Goal: Task Accomplishment & Management: Manage account settings

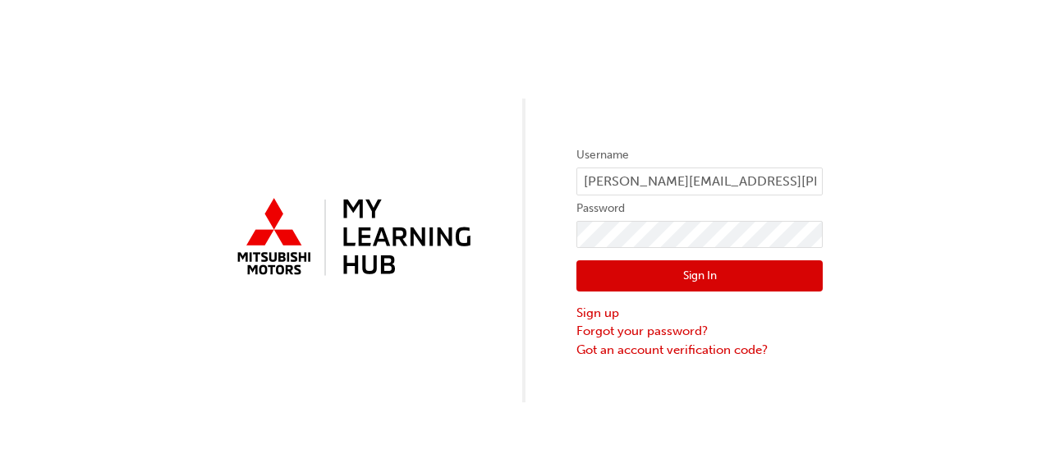
click at [671, 273] on button "Sign In" at bounding box center [699, 275] width 246 height 31
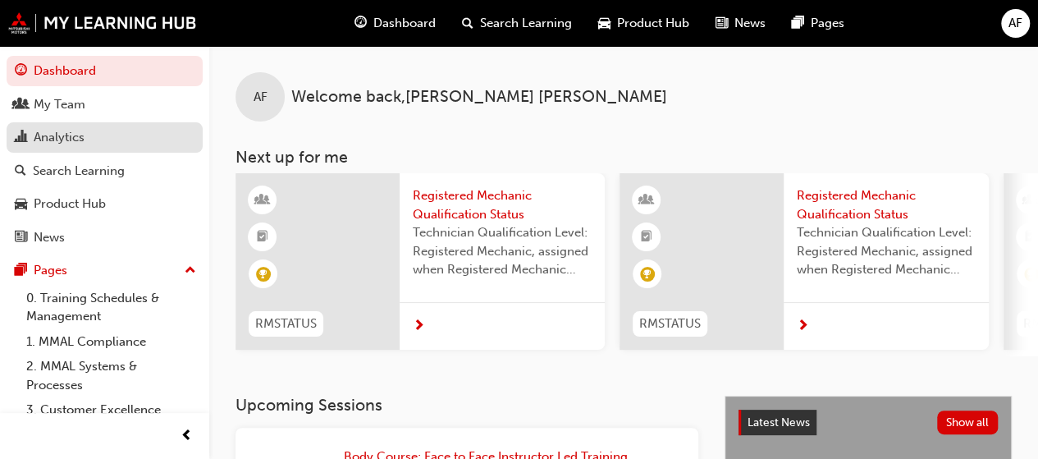
click at [87, 144] on div "Analytics" at bounding box center [105, 137] width 180 height 21
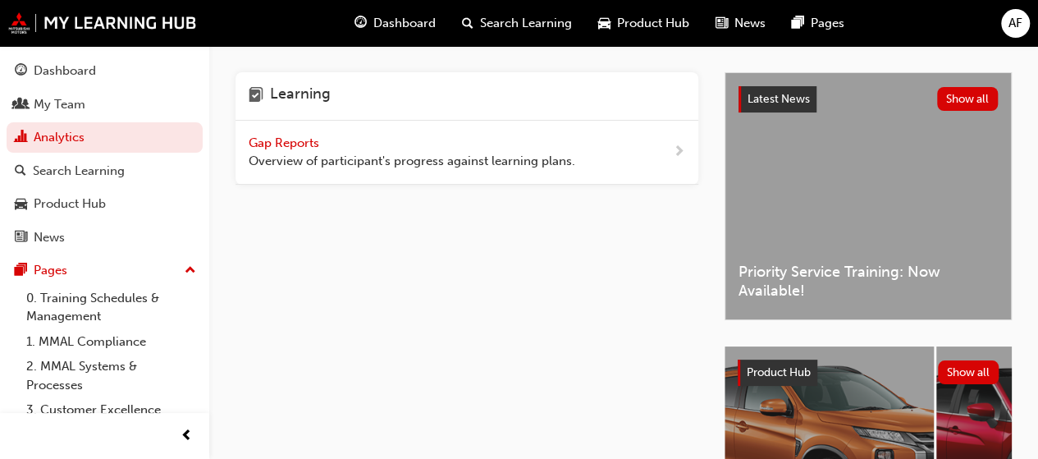
click at [286, 141] on span "Gap Reports" at bounding box center [286, 142] width 74 height 15
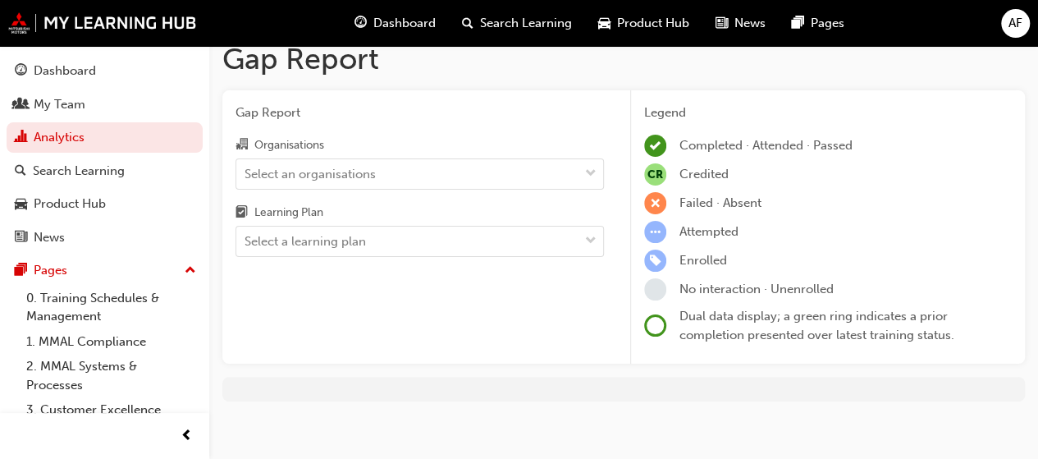
scroll to position [28, 0]
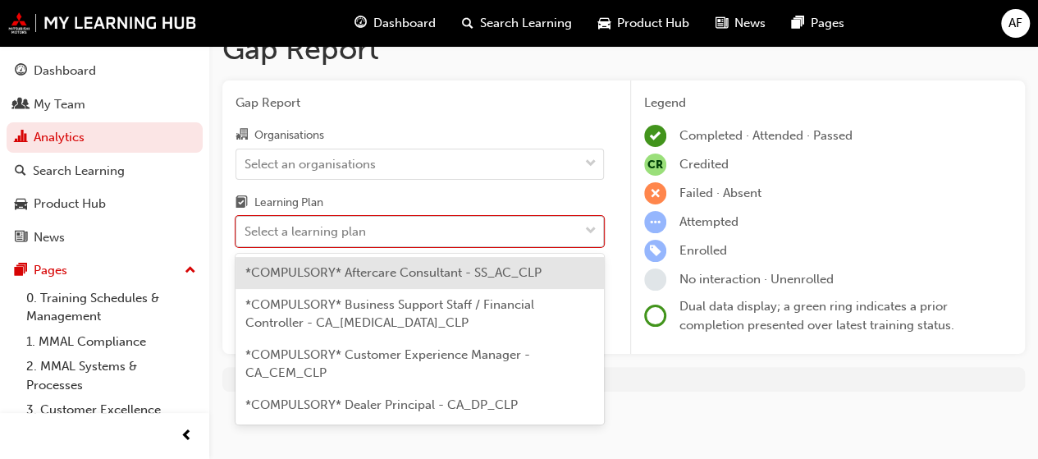
click at [373, 236] on div "Select a learning plan" at bounding box center [407, 232] width 342 height 29
click at [246, 236] on input "Learning Plan option *COMPULSORY* Aftercare Consultant - SS_AC_CLP focused, 1 o…" at bounding box center [246, 231] width 2 height 14
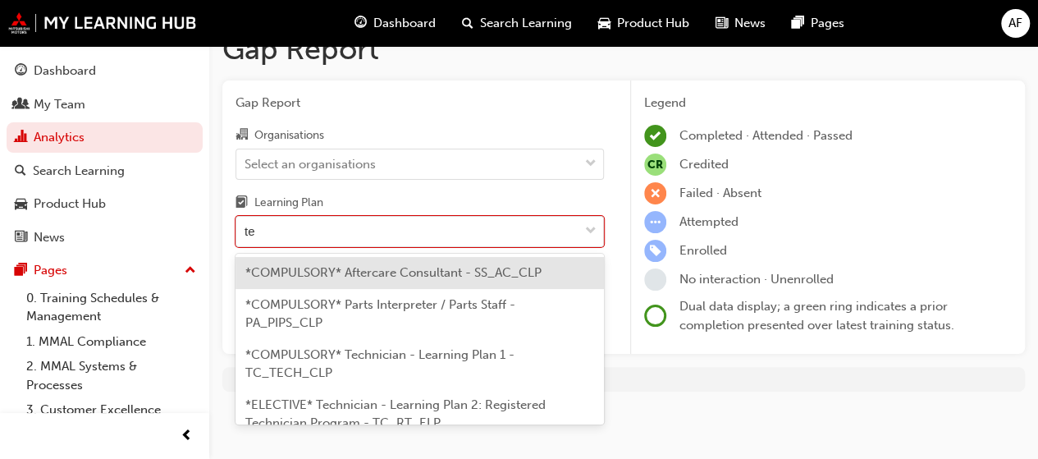
type input "tec"
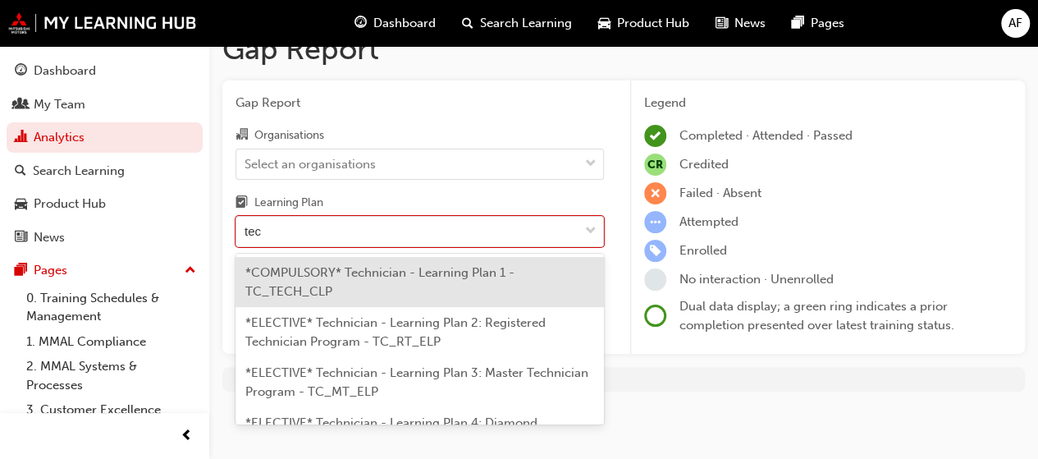
click at [411, 284] on div "*COMPULSORY* Technician - Learning Plan 1 - TC_TECH_CLP" at bounding box center [420, 282] width 369 height 50
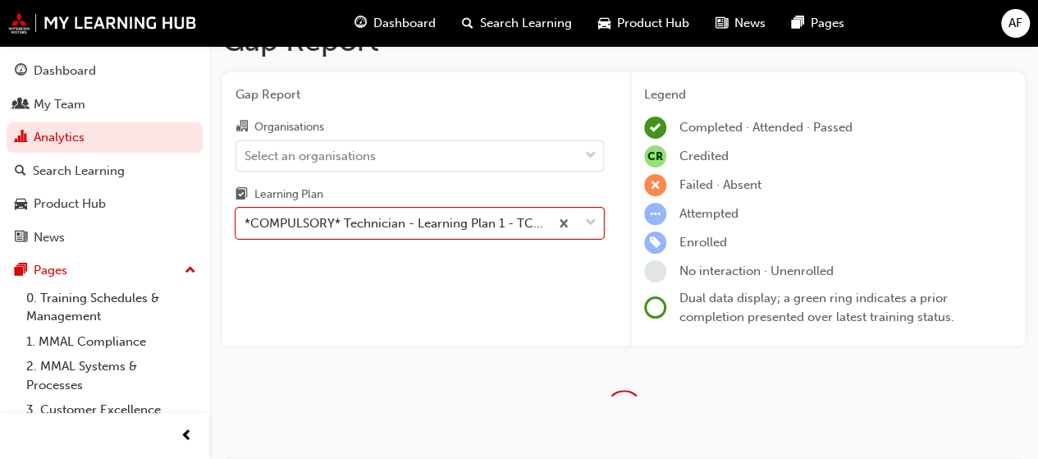
scroll to position [28, 0]
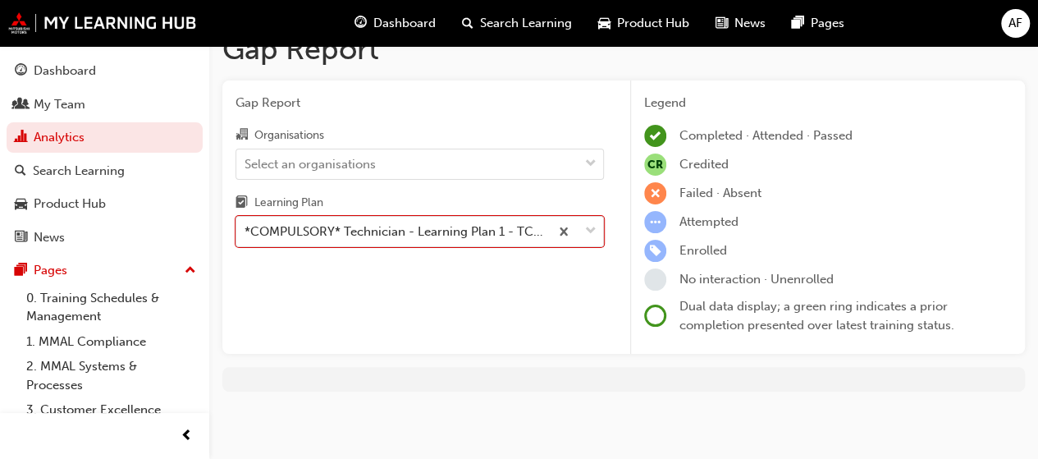
click at [616, 275] on div "Gap Report Organisations Select an organisations Learning Plan option *COMPULSO…" at bounding box center [419, 217] width 395 height 274
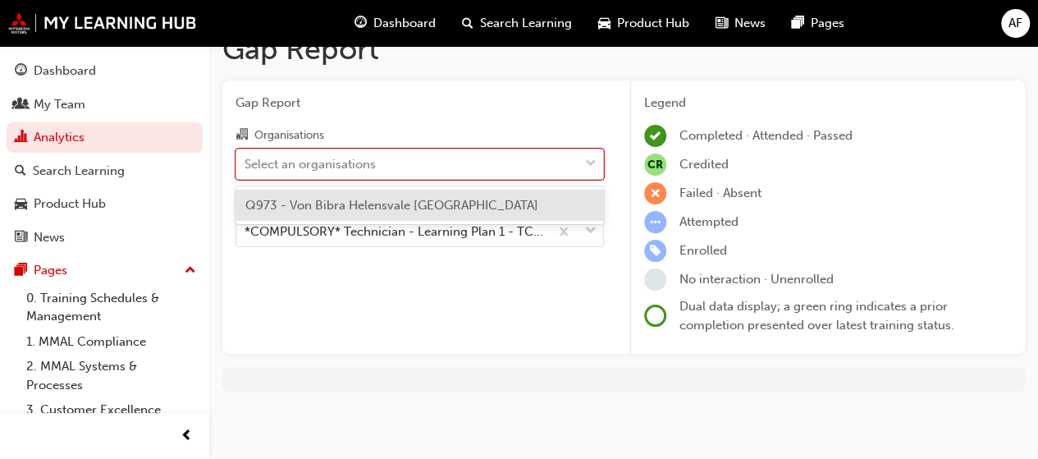
click at [337, 168] on div "Select an organisations" at bounding box center [310, 163] width 131 height 19
click at [246, 168] on input "Organisations option Q973 - Von Bibra Helensvale [GEOGRAPHIC_DATA] focused, 1 o…" at bounding box center [246, 163] width 2 height 14
click at [340, 208] on span "Q973 - Von Bibra Helensvale [GEOGRAPHIC_DATA]" at bounding box center [391, 205] width 293 height 15
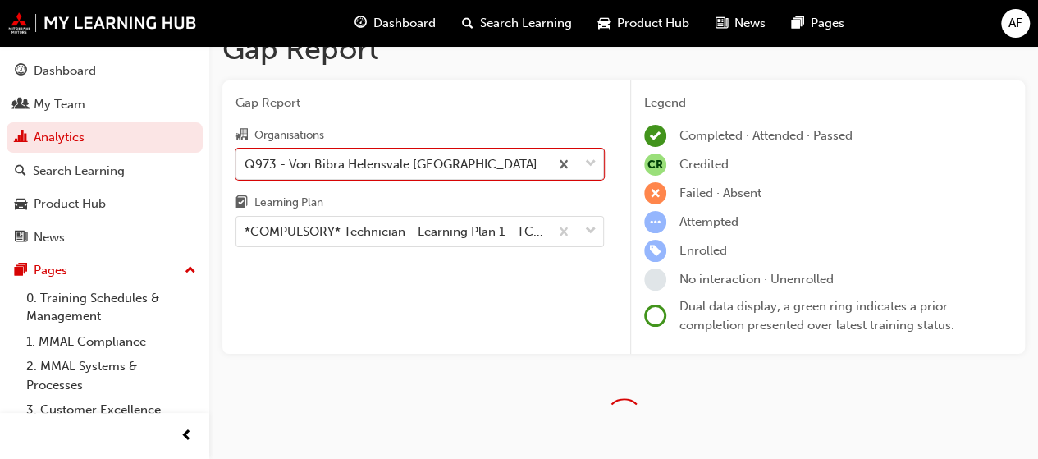
click at [616, 206] on div "Gap Report Organisations option Q973 - Von Bibra [GEOGRAPHIC_DATA], selected. 0…" at bounding box center [419, 217] width 395 height 274
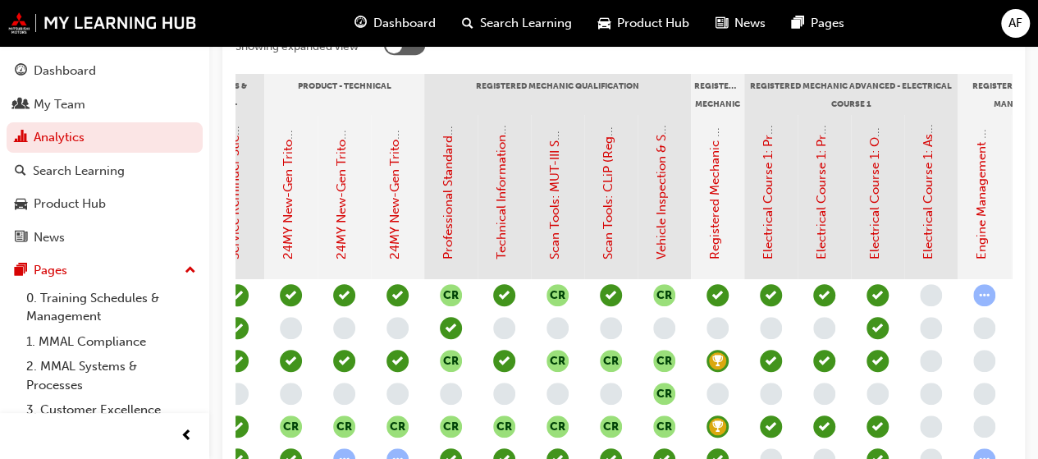
scroll to position [0, 1091]
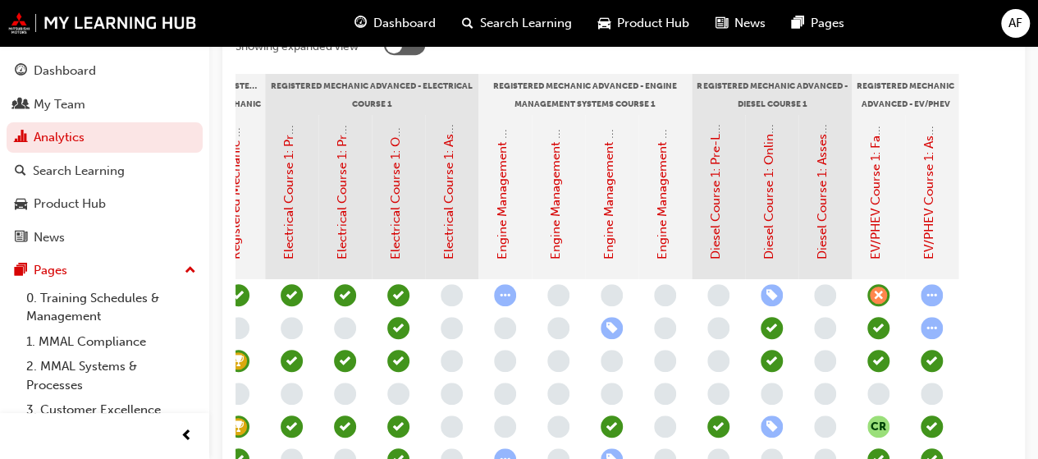
drag, startPoint x: 579, startPoint y: 324, endPoint x: 773, endPoint y: 332, distance: 194.7
click at [932, 329] on span "learningRecordVerb_ATTEMPT-icon" at bounding box center [932, 328] width 22 height 22
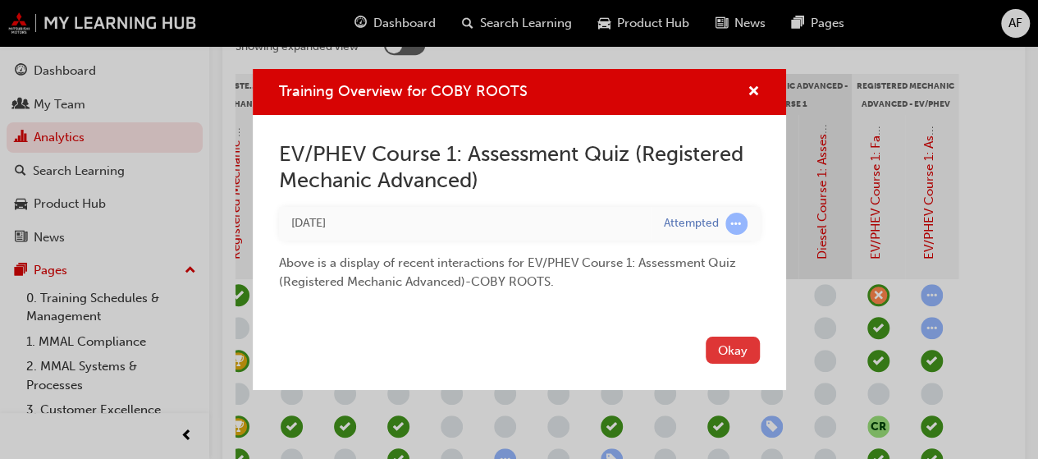
click at [734, 351] on button "Okay" at bounding box center [733, 350] width 54 height 27
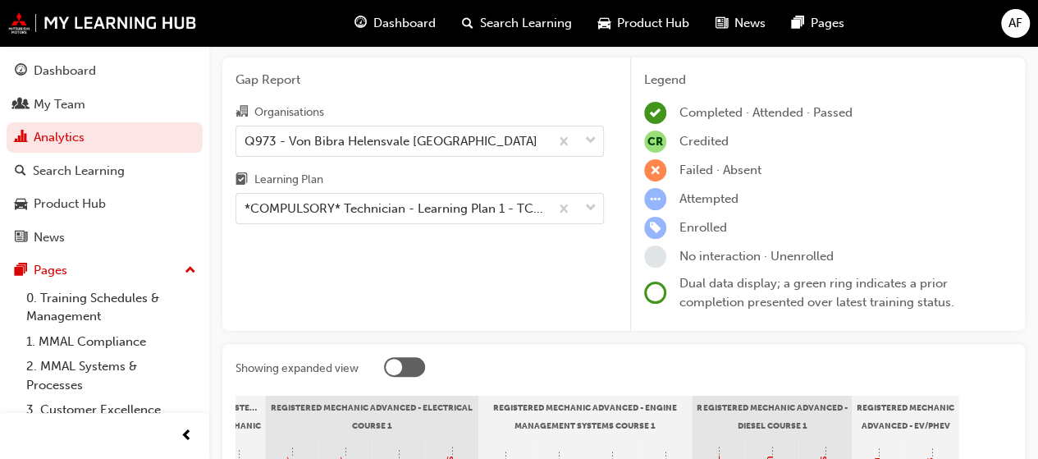
scroll to position [0, 0]
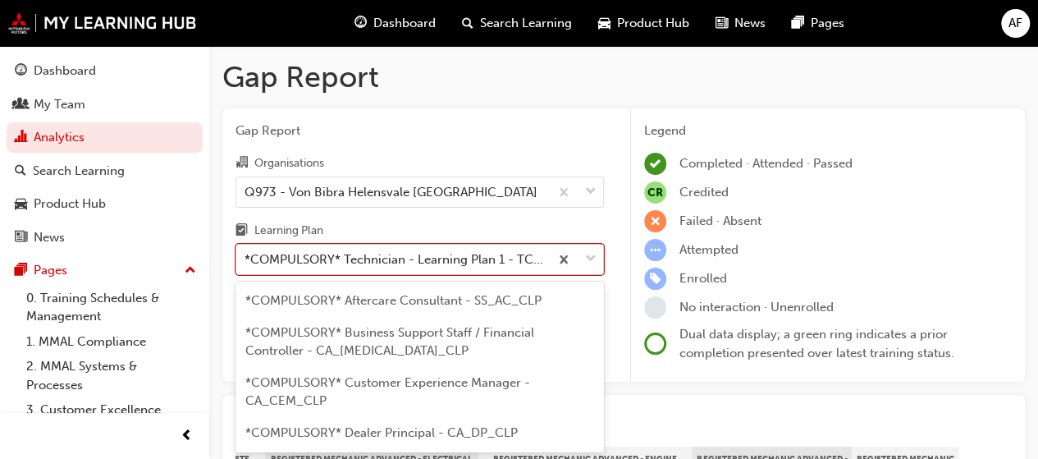
click at [379, 251] on body "Your version of Internet Explorer is outdated and not supported. Please upgrade…" at bounding box center [519, 229] width 1038 height 459
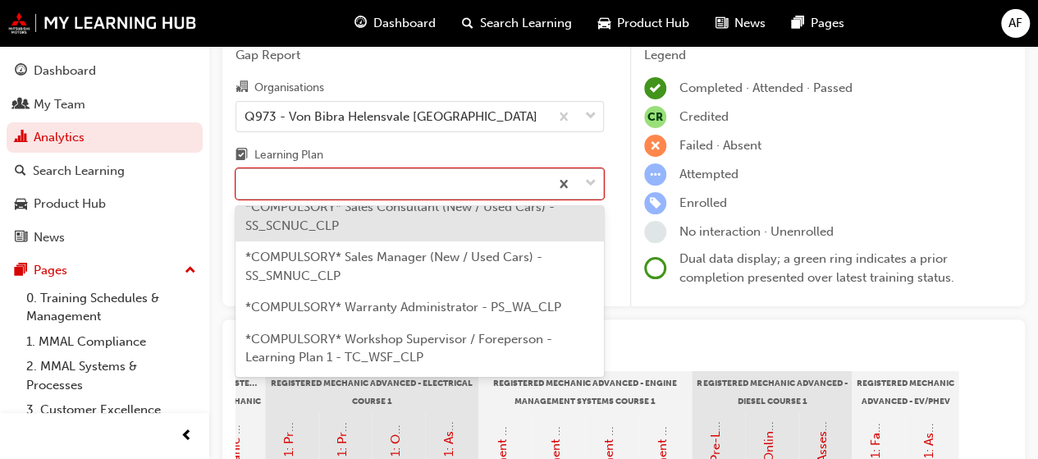
type input "w"
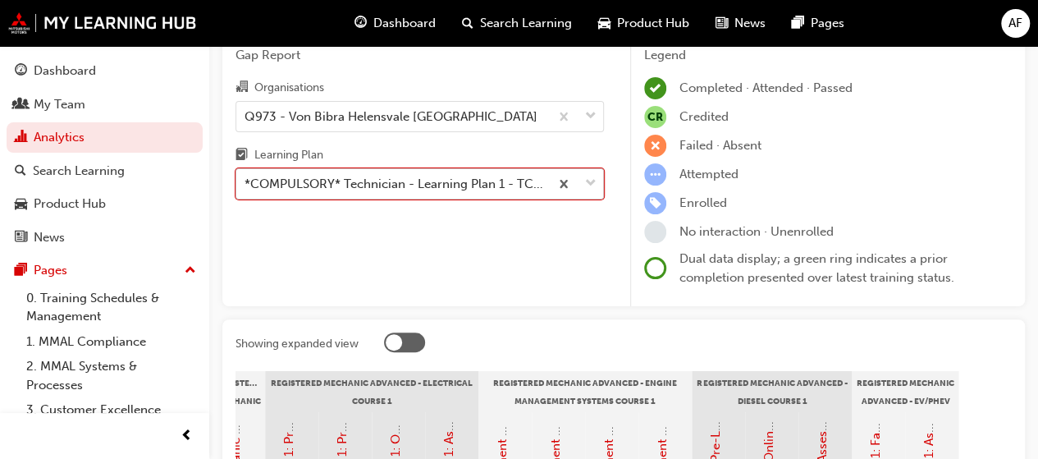
click at [344, 189] on div "*COMPULSORY* Technician - Learning Plan 1 - TC_TECH_CLP" at bounding box center [392, 184] width 313 height 29
click at [246, 189] on input "Learning Plan option *COMPULSORY* Technician - Learning Plan 1 - TC_TECH_CLP, s…" at bounding box center [246, 183] width 2 height 14
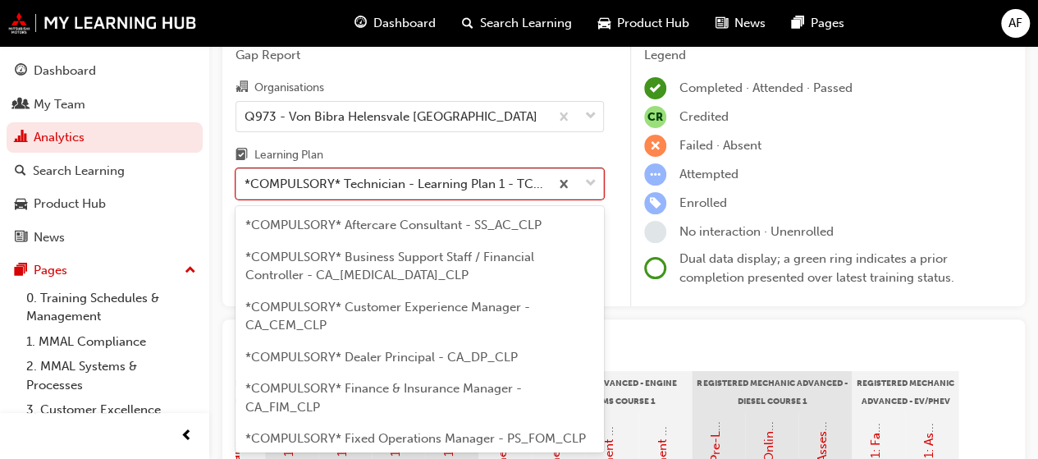
click at [392, 182] on div "*COMPULSORY* Technician - Learning Plan 1 - TC_TECH_CLP" at bounding box center [398, 184] width 306 height 19
click at [246, 182] on input "Learning Plan option *COMPULSORY* Technician - Learning Plan 1 - TC_TECH_CLP, s…" at bounding box center [246, 183] width 2 height 14
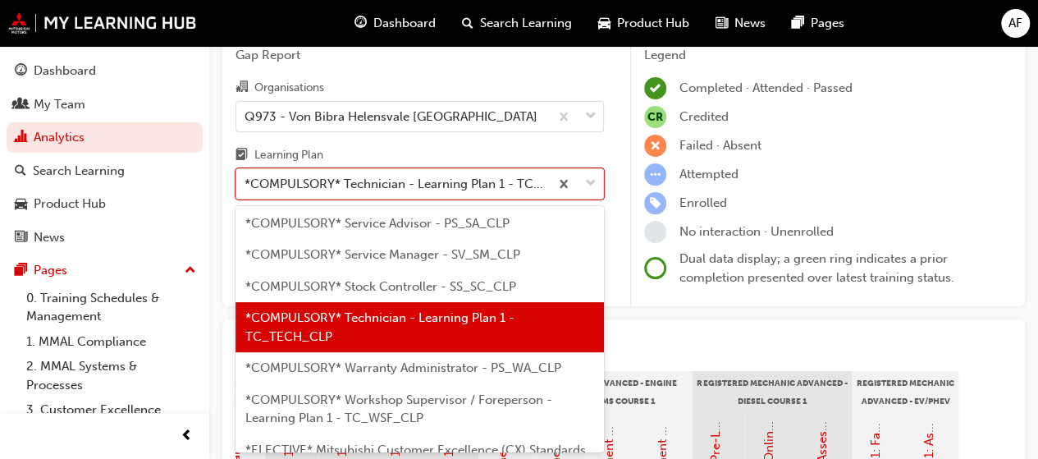
scroll to position [837, 0]
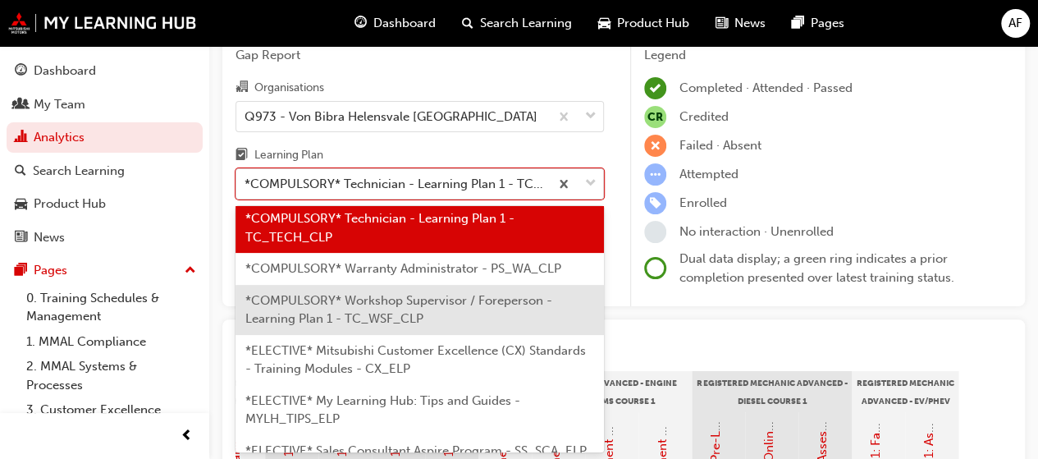
click at [433, 323] on span "*COMPULSORY* Workshop Supervisor / Foreperson - Learning Plan 1 - TC_WSF_CLP" at bounding box center [398, 310] width 307 height 34
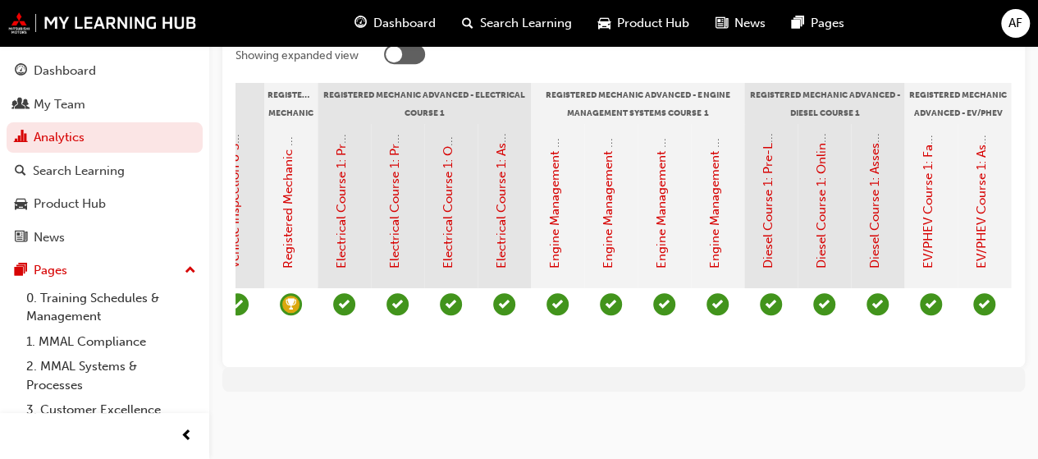
scroll to position [0, 1144]
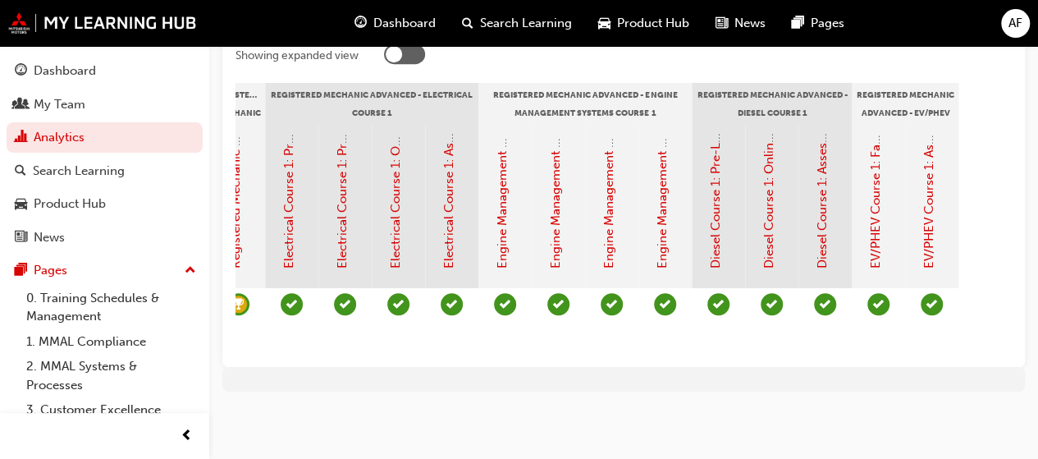
drag, startPoint x: 560, startPoint y: 332, endPoint x: 663, endPoint y: 339, distance: 103.6
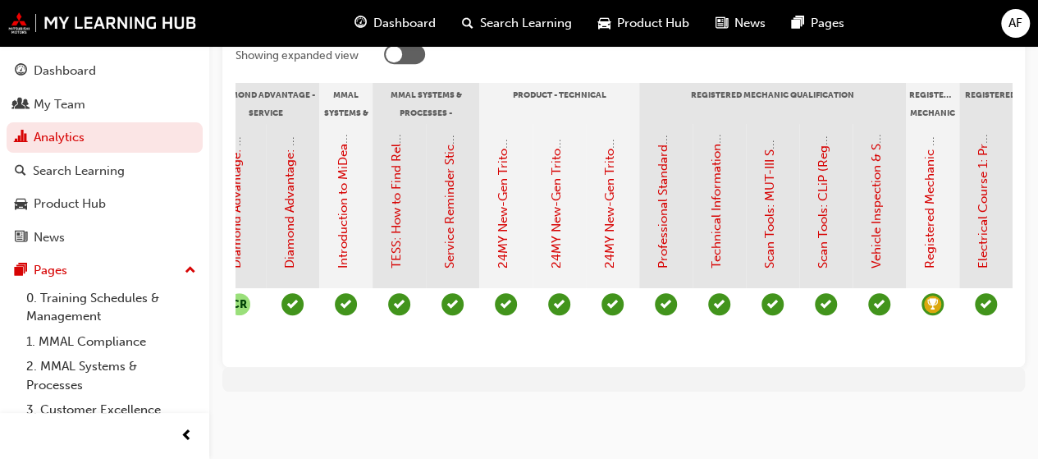
drag, startPoint x: 710, startPoint y: 337, endPoint x: 470, endPoint y: 324, distance: 240.9
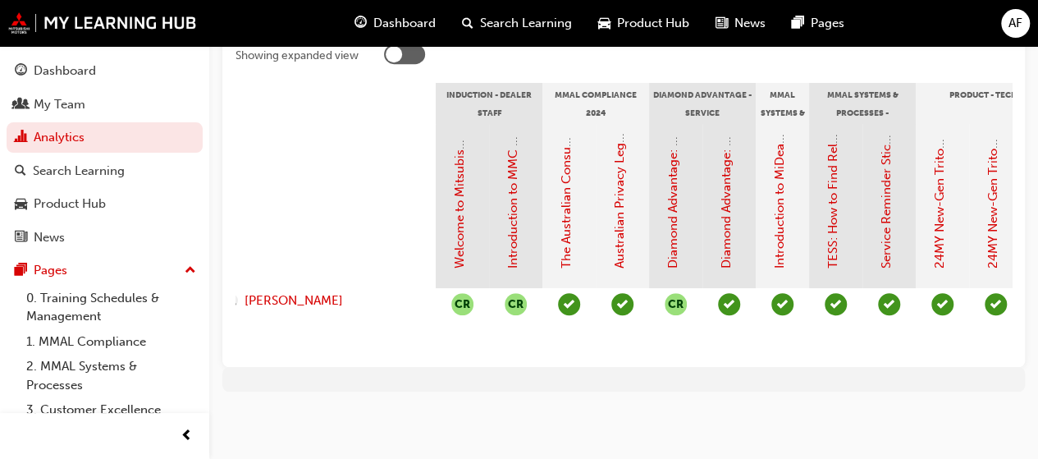
scroll to position [0, 0]
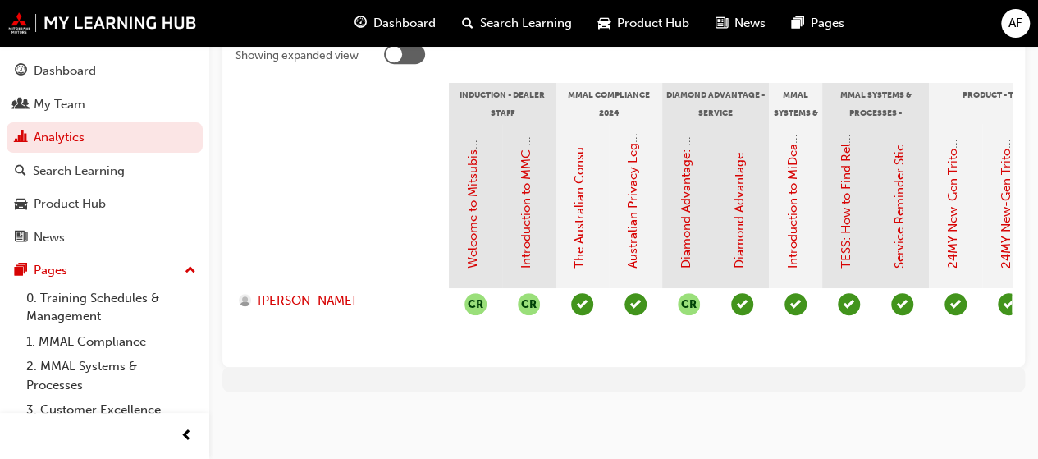
drag, startPoint x: 560, startPoint y: 319, endPoint x: 383, endPoint y: 315, distance: 176.5
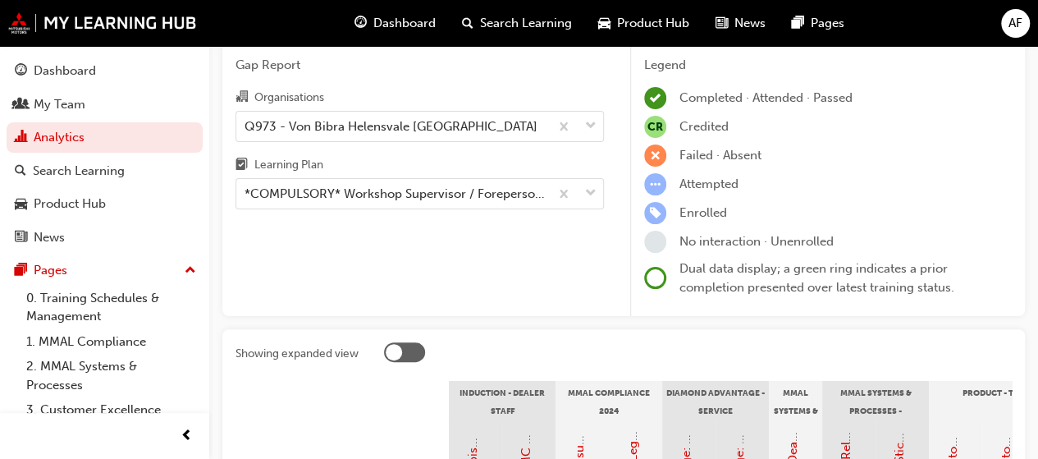
click at [387, 254] on body "Your version of Internet Explorer is outdated and not supported. Please upgrade…" at bounding box center [519, 163] width 1038 height 459
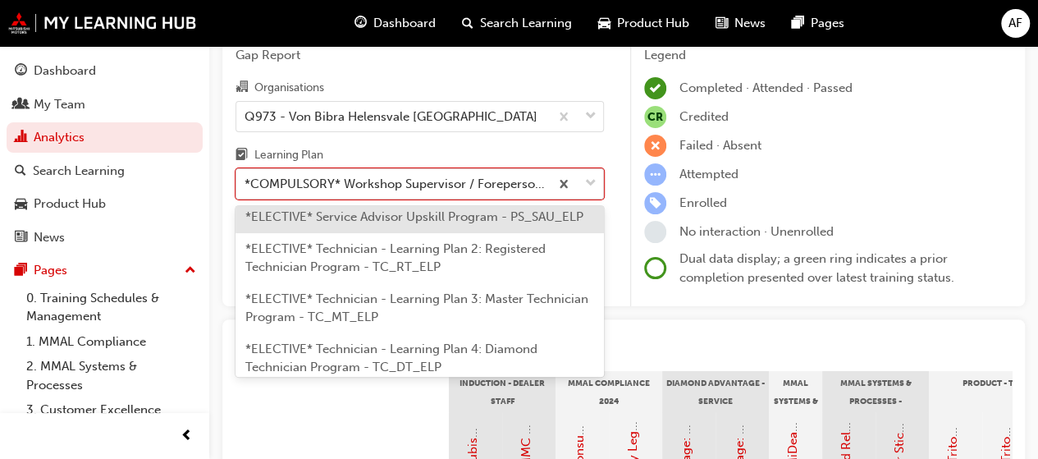
scroll to position [1047, 0]
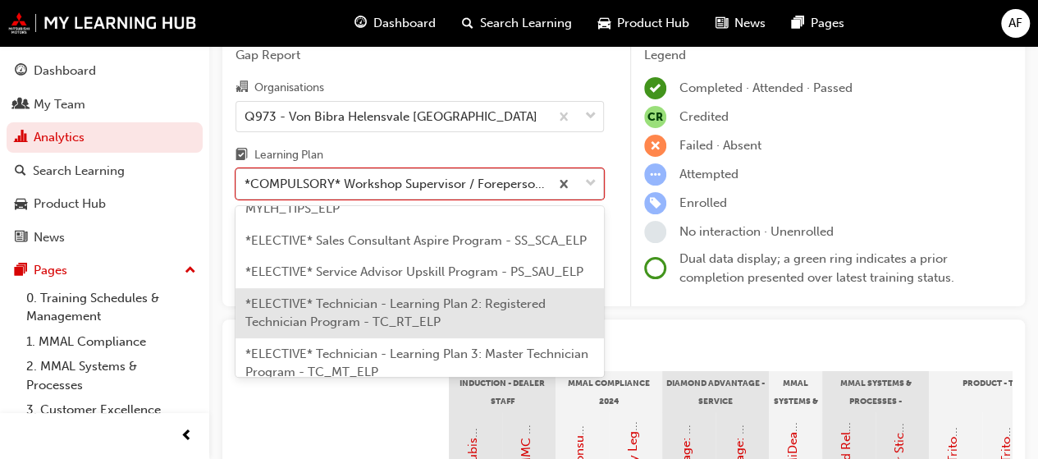
click at [494, 330] on span "*ELECTIVE* Technician - Learning Plan 2: Registered Technician Program - TC_RT_…" at bounding box center [395, 313] width 300 height 34
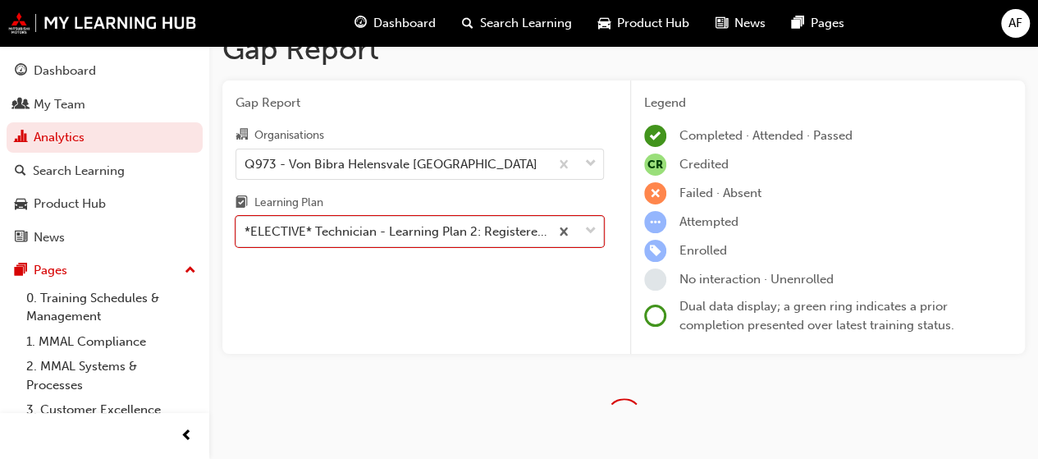
scroll to position [76, 0]
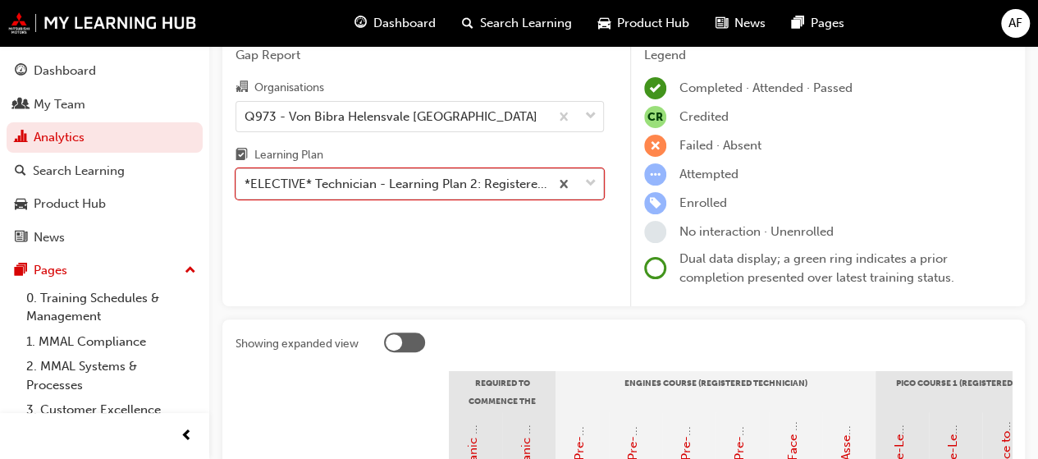
click at [632, 232] on div "Legend Completed · Attended · Passed CR Credited Failed · Absent Attempted Enro…" at bounding box center [827, 170] width 395 height 274
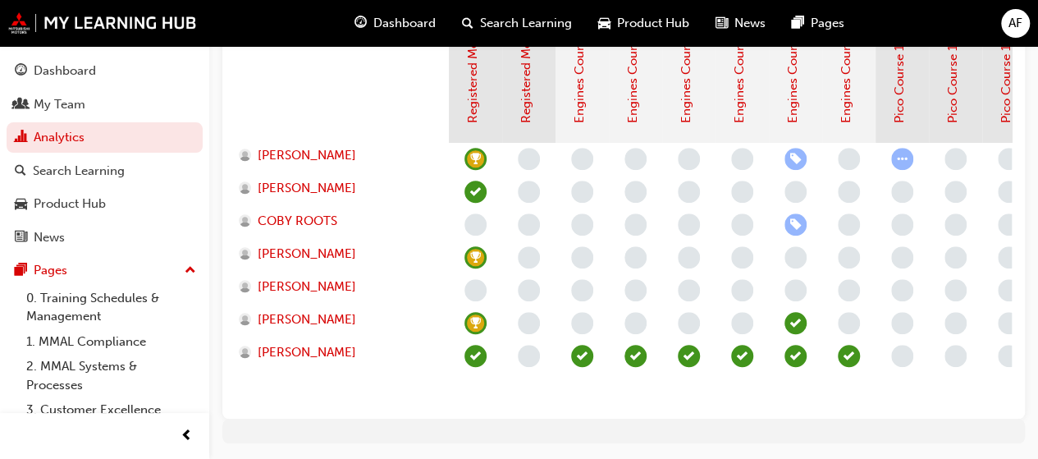
scroll to position [408, 0]
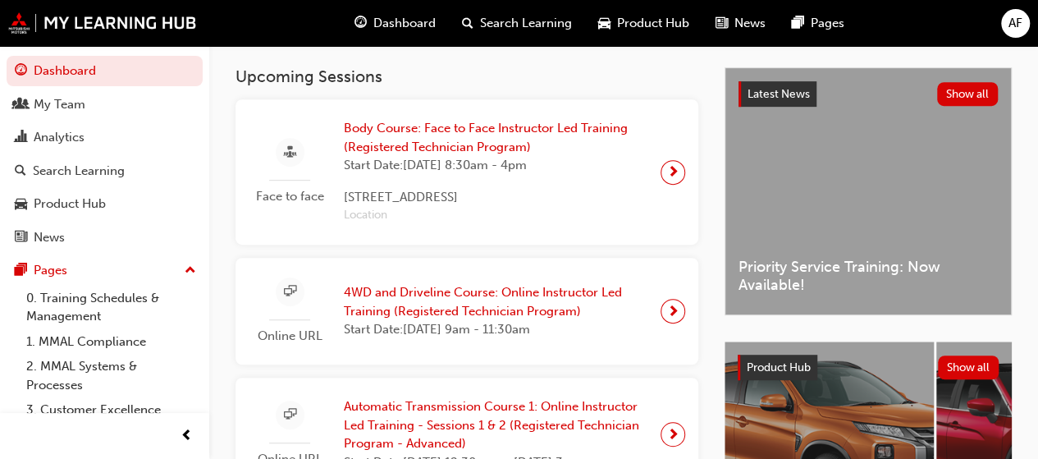
scroll to position [164, 0]
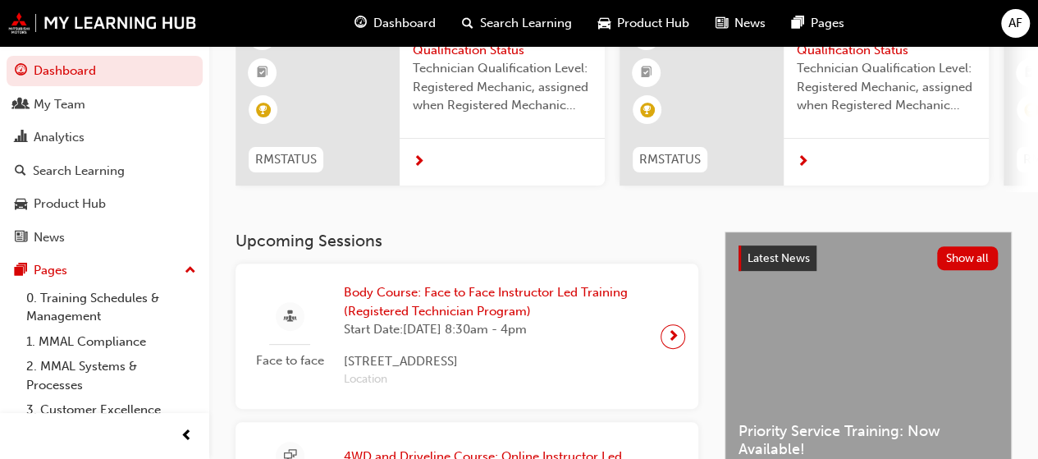
click at [447, 313] on span "Body Course: Face to Face Instructor Led Training (Registered Technician Progra…" at bounding box center [496, 301] width 304 height 37
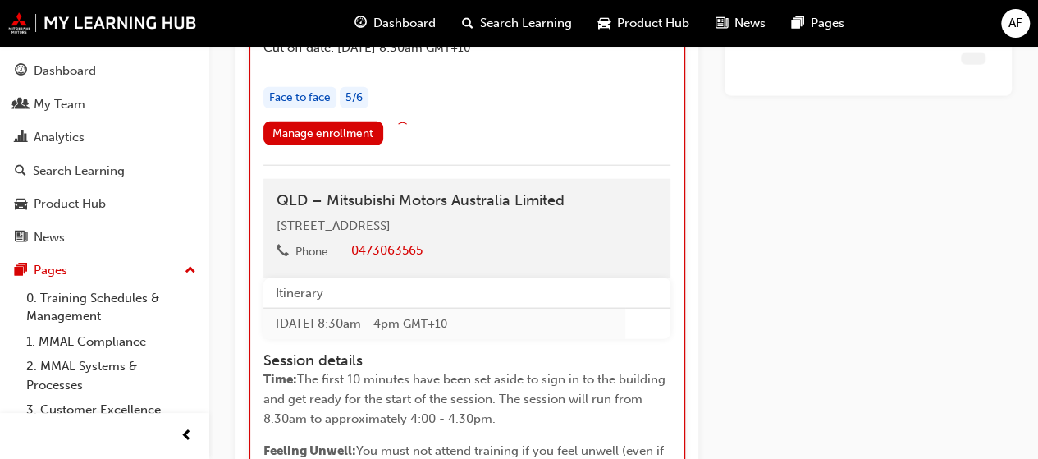
scroll to position [1972, 0]
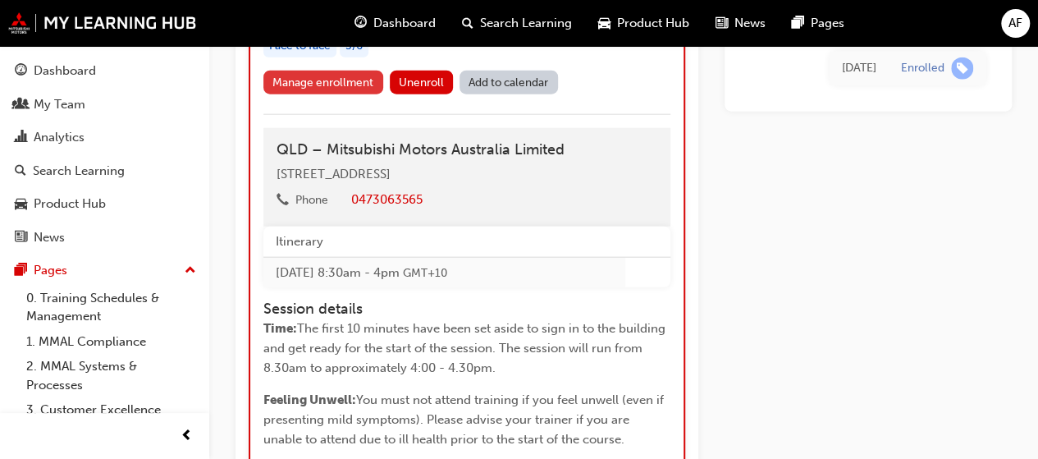
click at [328, 94] on link "Manage enrollment" at bounding box center [324, 83] width 120 height 24
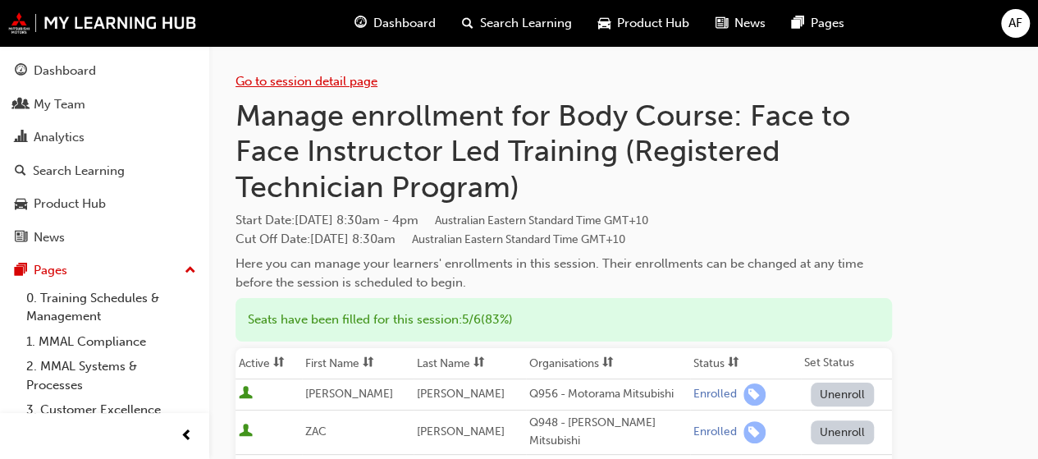
click at [288, 81] on link "Go to session detail page" at bounding box center [307, 81] width 142 height 15
